Goal: Transaction & Acquisition: Purchase product/service

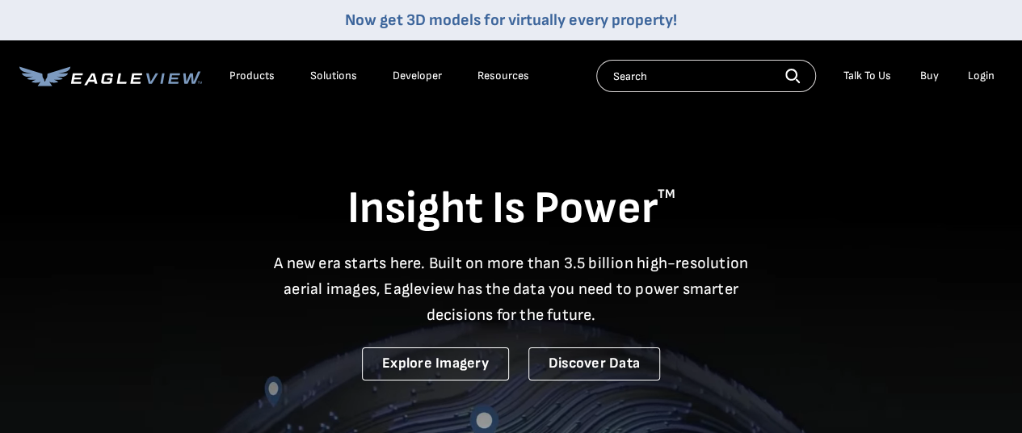
click at [973, 69] on div "Login" at bounding box center [981, 76] width 27 height 15
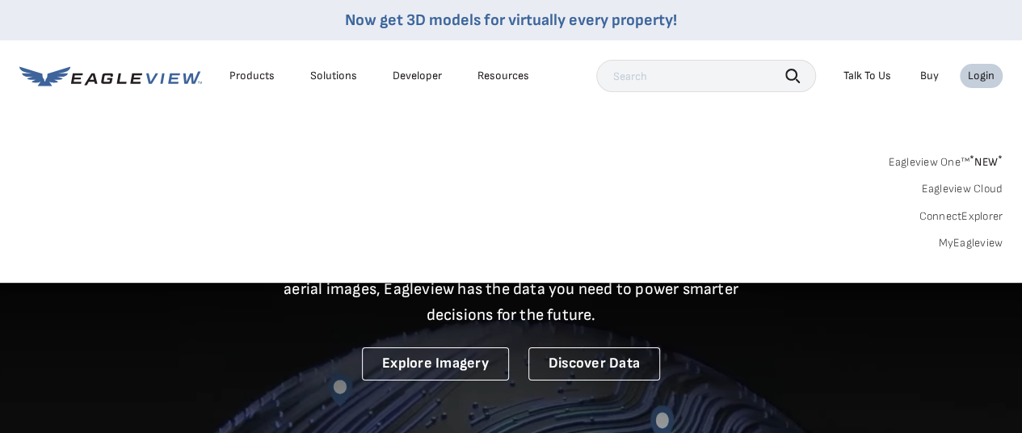
click at [979, 85] on li "Login" at bounding box center [981, 76] width 43 height 24
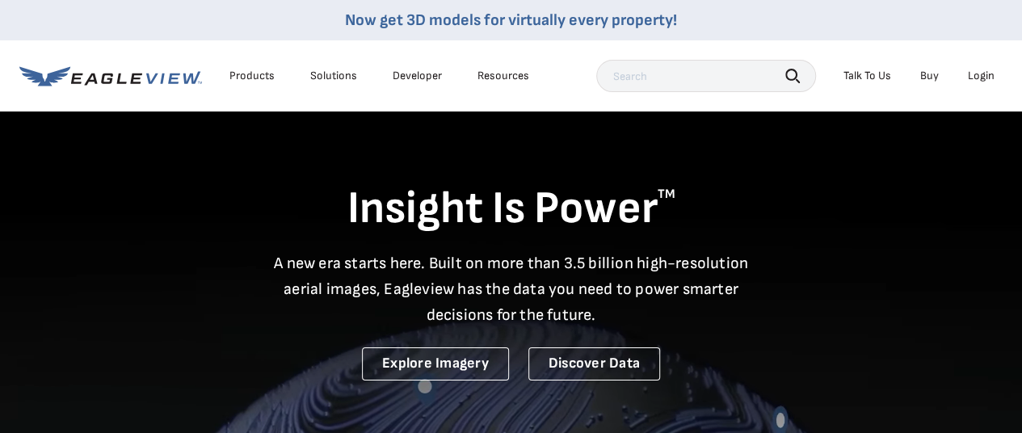
click at [978, 82] on div "Login" at bounding box center [981, 76] width 27 height 15
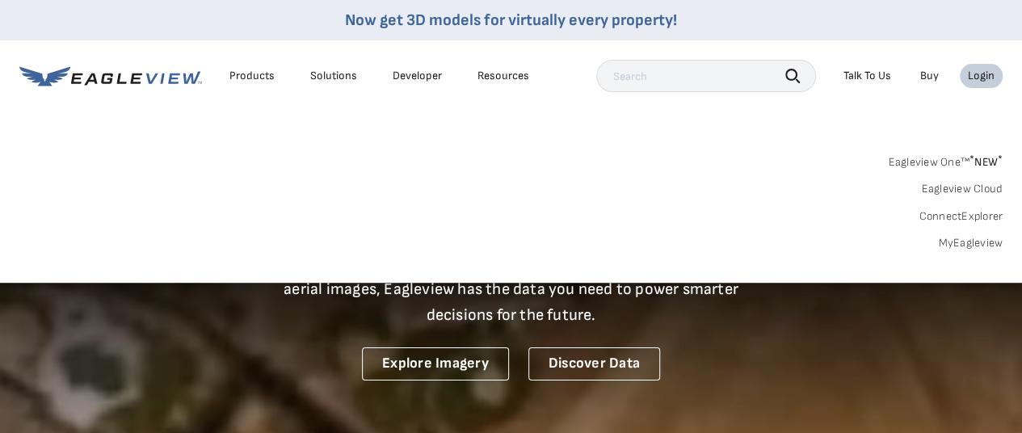
click at [960, 249] on link "MyEagleview" at bounding box center [970, 243] width 65 height 15
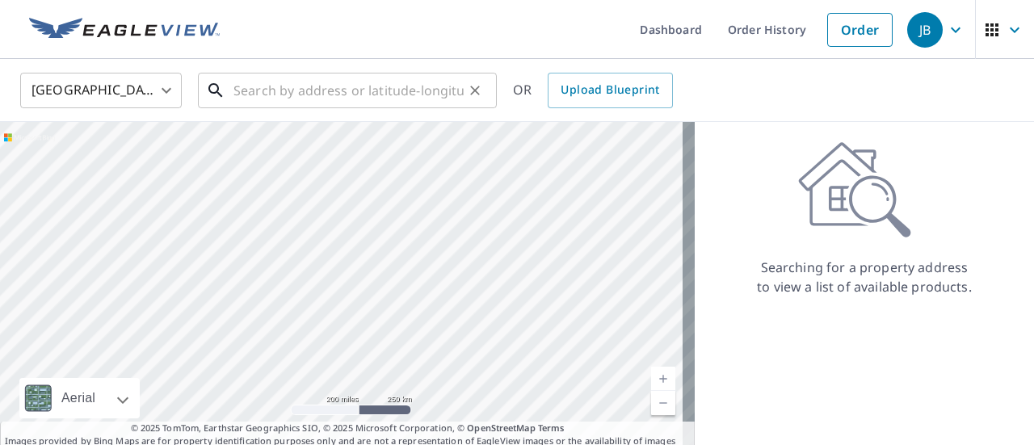
click at [332, 85] on input "text" at bounding box center [349, 90] width 230 height 45
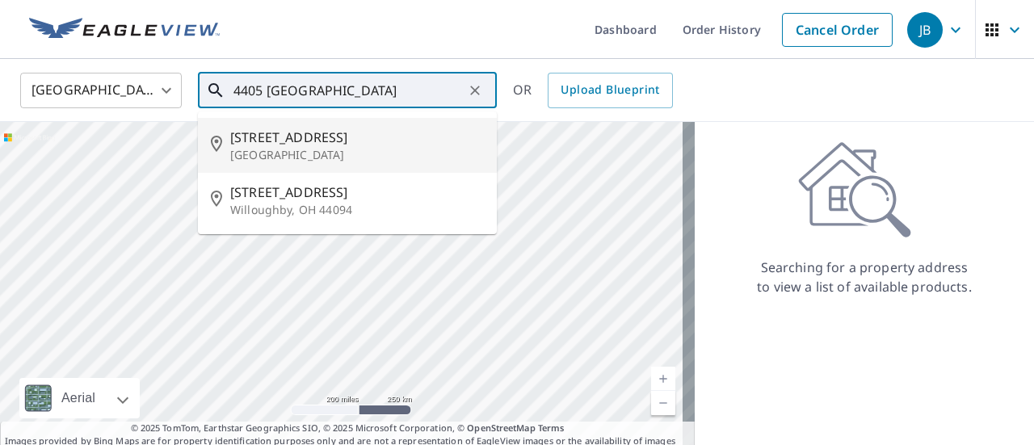
click at [305, 150] on p "[GEOGRAPHIC_DATA]" at bounding box center [357, 155] width 254 height 16
type input "[STREET_ADDRESS]"
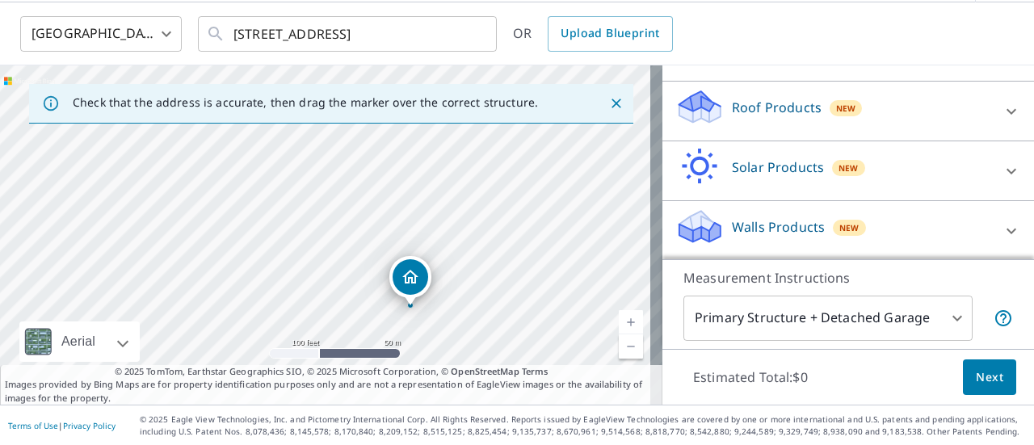
scroll to position [57, 0]
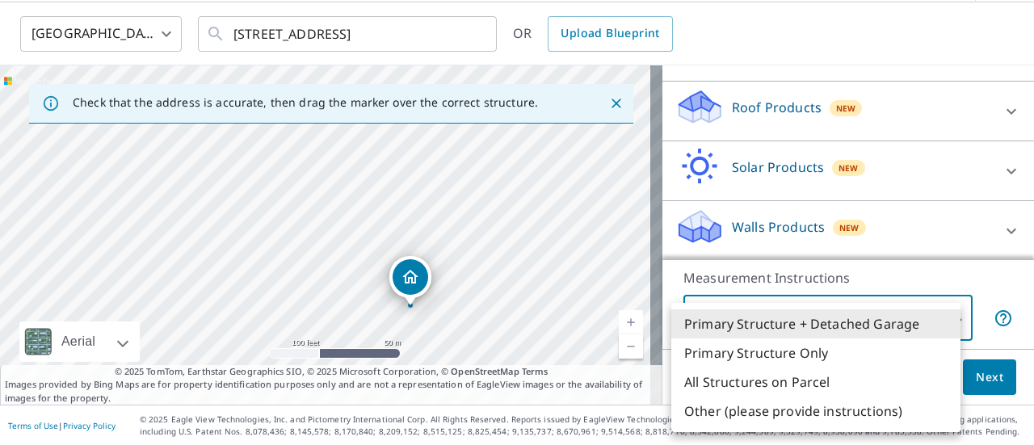
click at [869, 316] on body "JB JB Dashboard Order History Cancel Order JB [GEOGRAPHIC_DATA] [GEOGRAPHIC_DAT…" at bounding box center [517, 222] width 1034 height 445
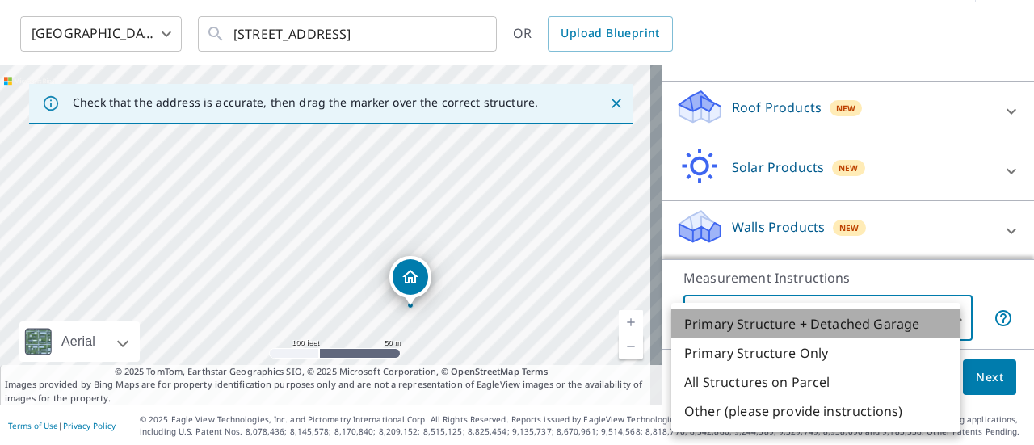
click at [758, 324] on li "Primary Structure + Detached Garage" at bounding box center [816, 324] width 289 height 29
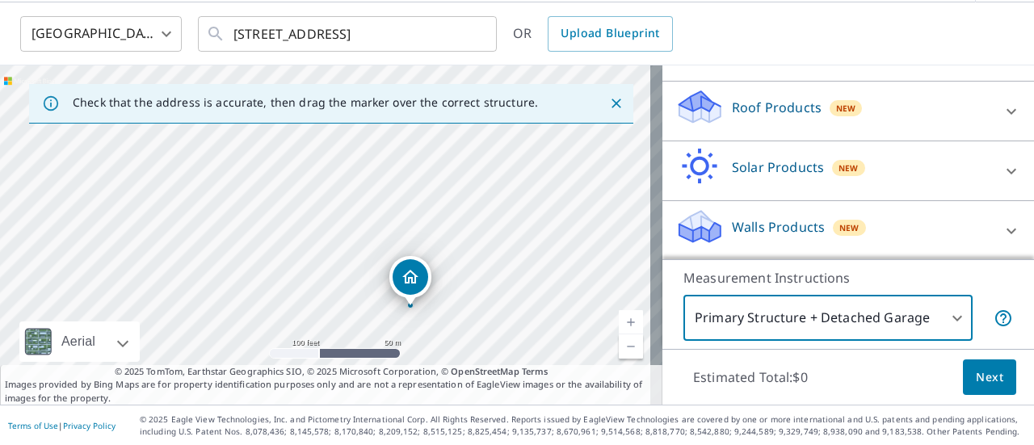
click at [1002, 115] on icon at bounding box center [1011, 111] width 19 height 19
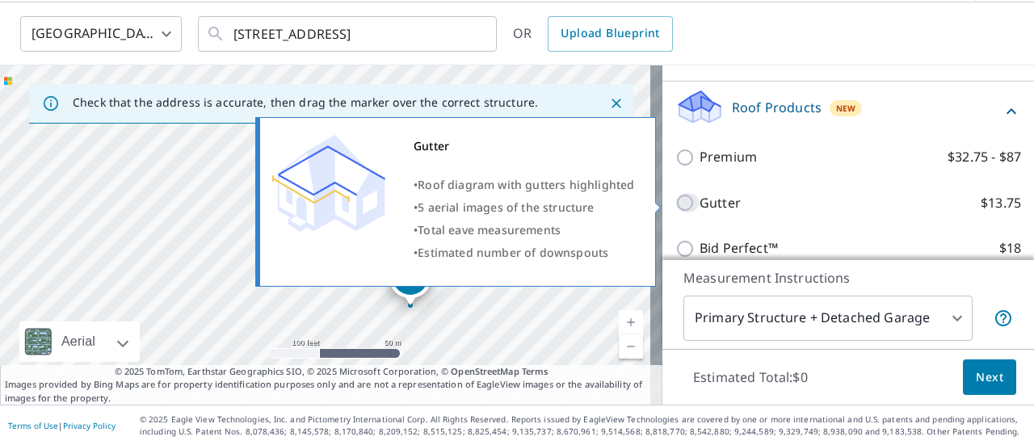
click at [676, 204] on input "Gutter $13.75" at bounding box center [688, 202] width 24 height 19
checkbox input "true"
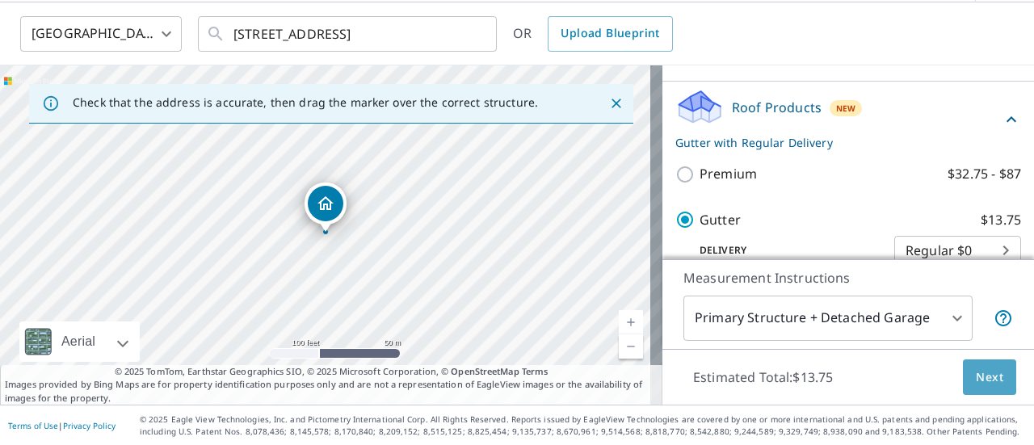
click at [976, 381] on span "Next" at bounding box center [989, 378] width 27 height 20
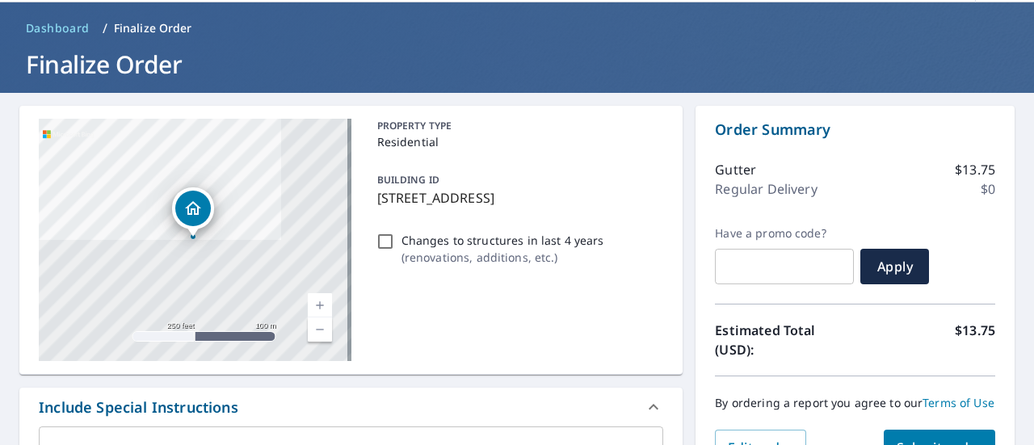
click at [377, 235] on input "Changes to structures in last 4 years ( renovations, additions, etc. )" at bounding box center [385, 241] width 19 height 19
checkbox input "true"
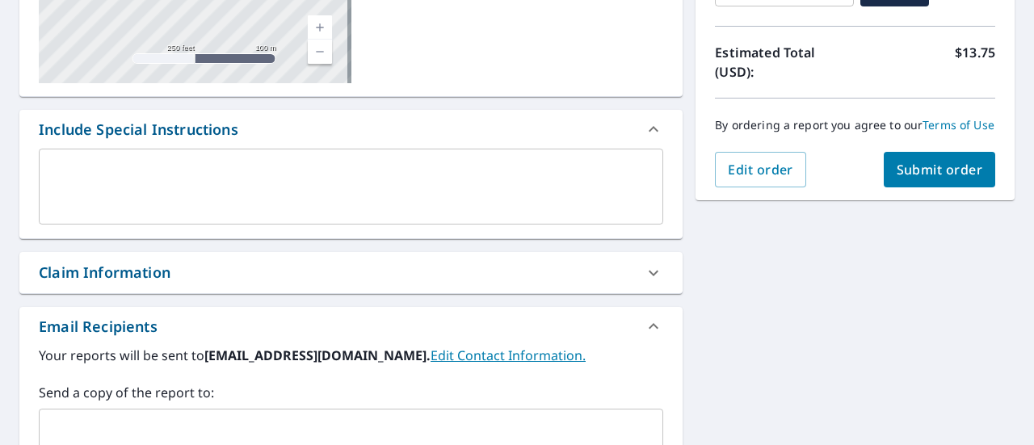
scroll to position [343, 0]
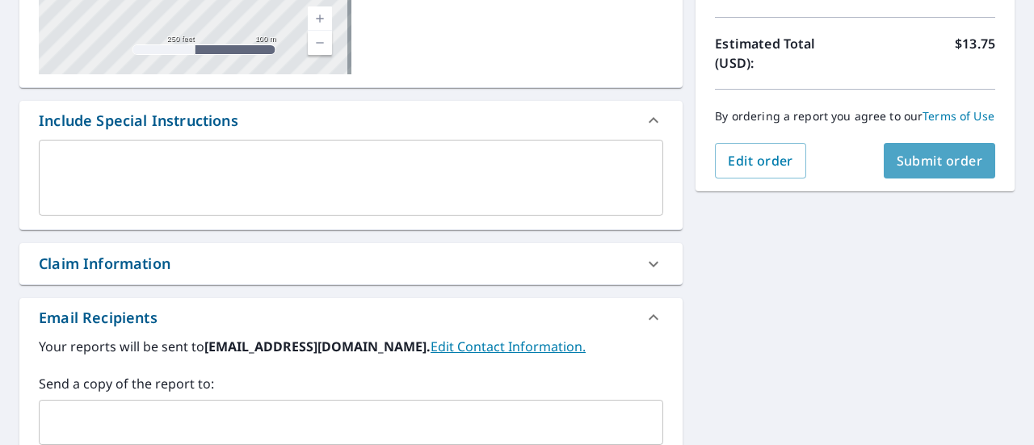
click at [927, 170] on span "Submit order" at bounding box center [940, 161] width 86 height 18
